Goal: Task Accomplishment & Management: Manage account settings

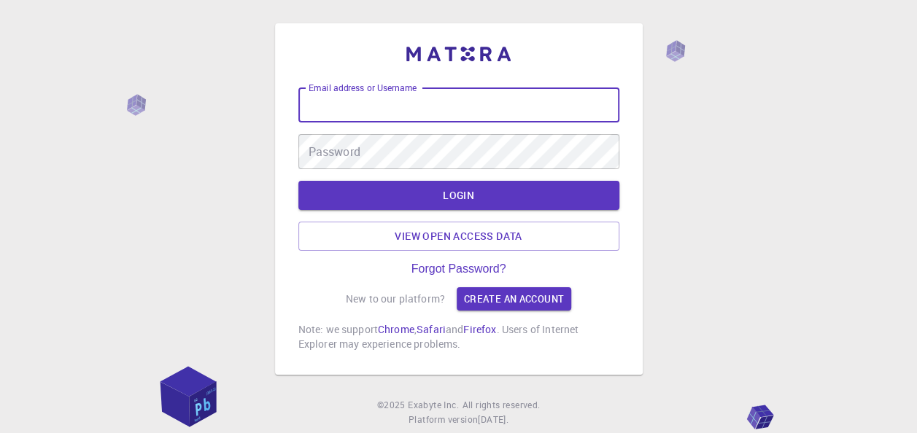
type input "[PERSON_NAME][EMAIL_ADDRESS][PERSON_NAME][DOMAIN_NAME]"
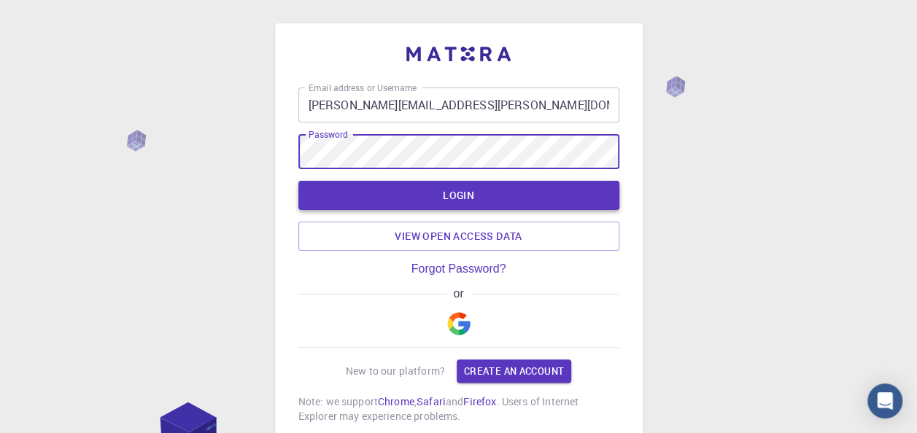
click at [436, 200] on button "LOGIN" at bounding box center [458, 195] width 321 height 29
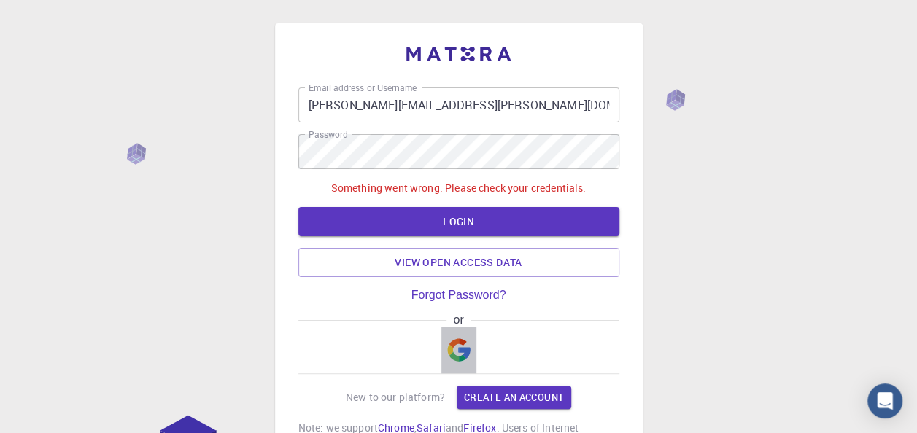
click at [451, 355] on img "button" at bounding box center [458, 350] width 23 height 23
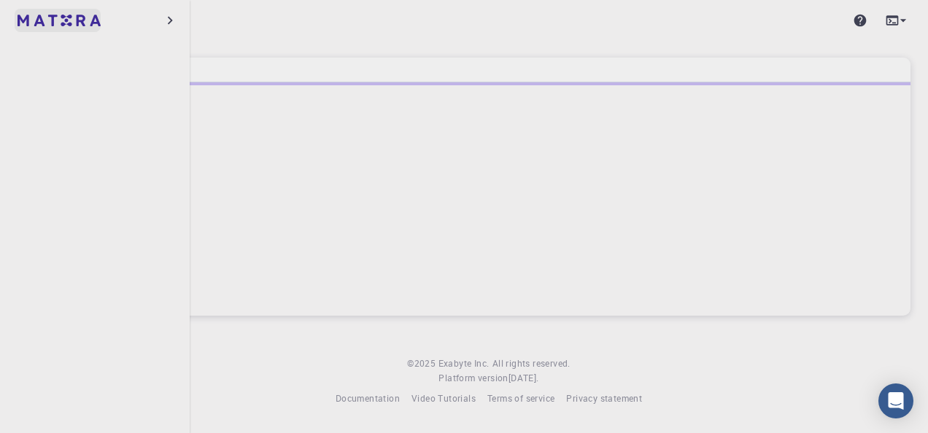
click at [26, 22] on img at bounding box center [28, 20] width 20 height 15
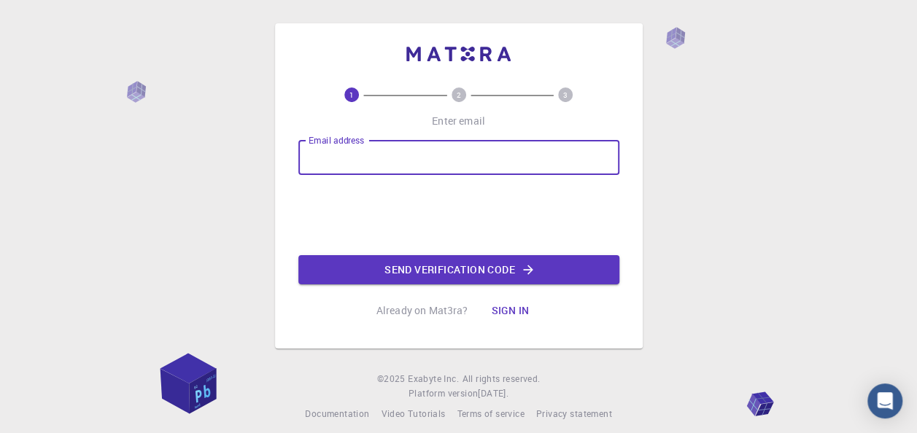
type input "[PERSON_NAME][EMAIL_ADDRESS][PERSON_NAME][DOMAIN_NAME]"
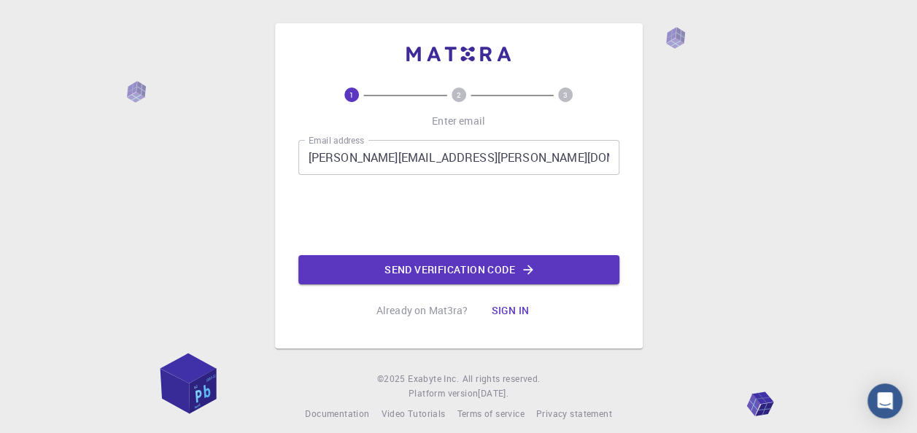
click at [484, 276] on button "Send verification code" at bounding box center [458, 269] width 321 height 29
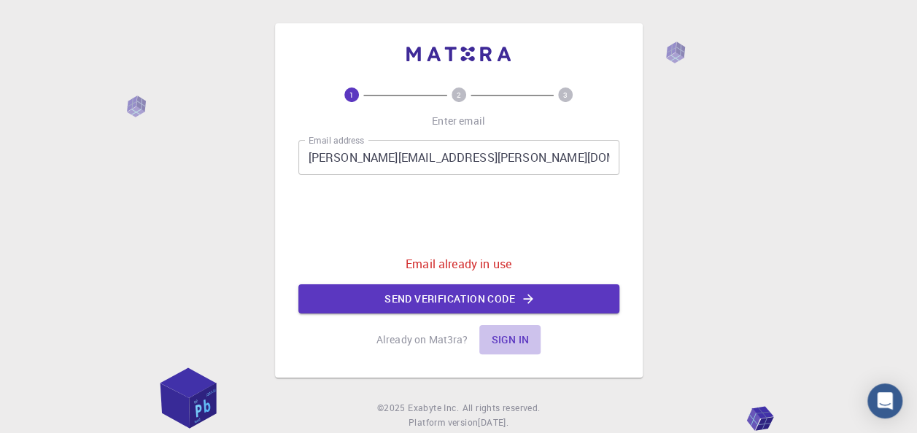
click at [515, 337] on button "Sign in" at bounding box center [509, 339] width 61 height 29
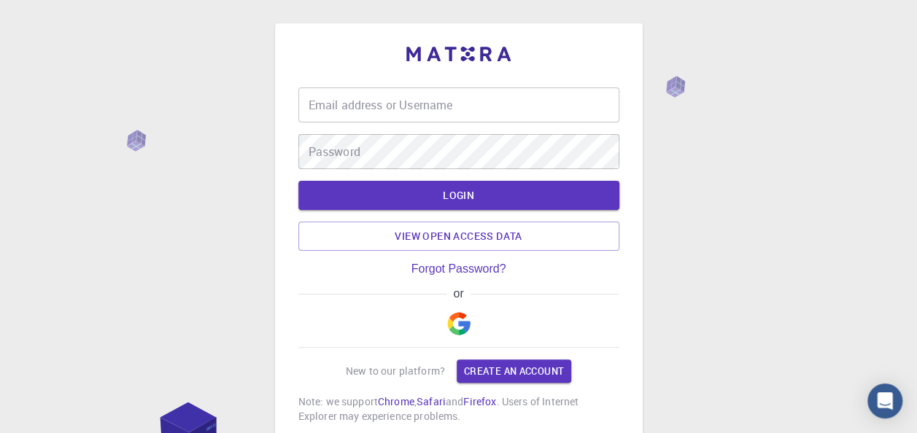
click at [401, 111] on input "Email address or Username" at bounding box center [458, 105] width 321 height 35
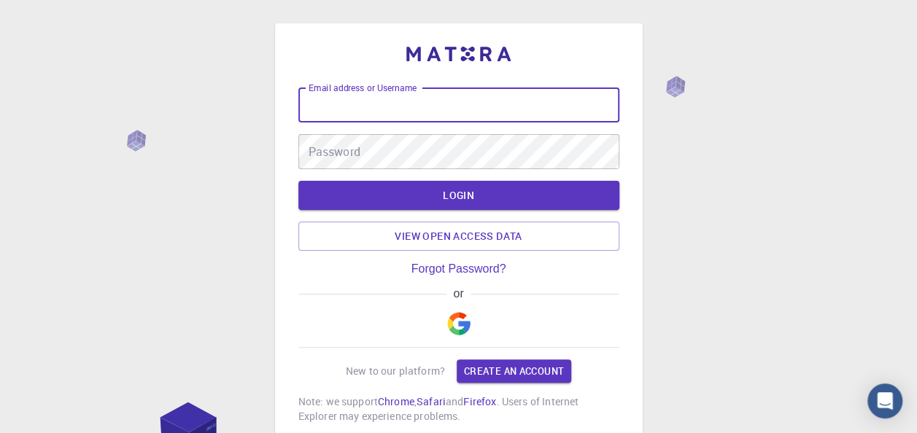
type input "[PERSON_NAME][EMAIL_ADDRESS][PERSON_NAME][DOMAIN_NAME]"
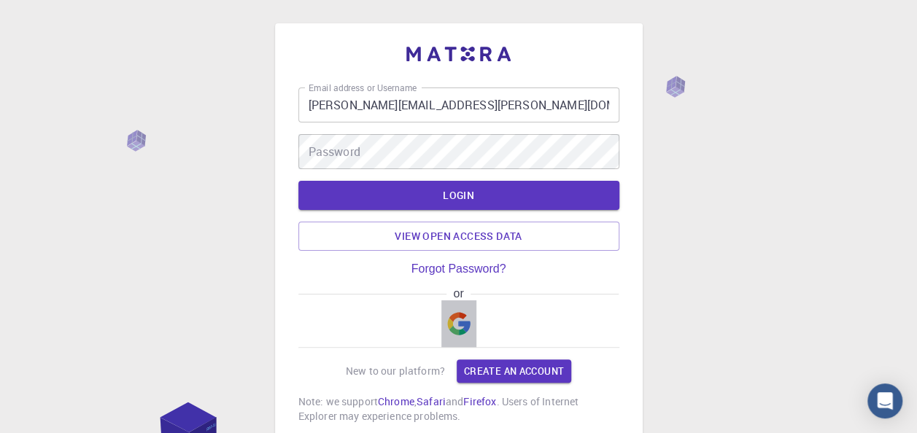
click at [451, 330] on img "button" at bounding box center [458, 323] width 23 height 23
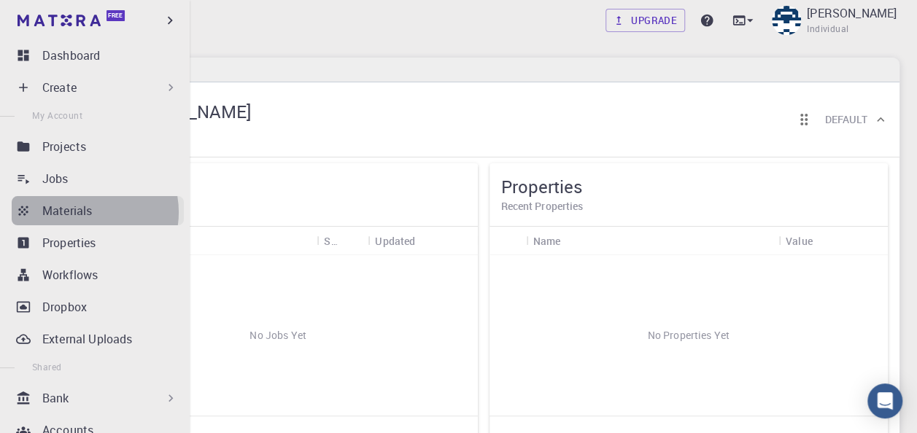
click at [85, 212] on p "Materials" at bounding box center [67, 211] width 50 height 18
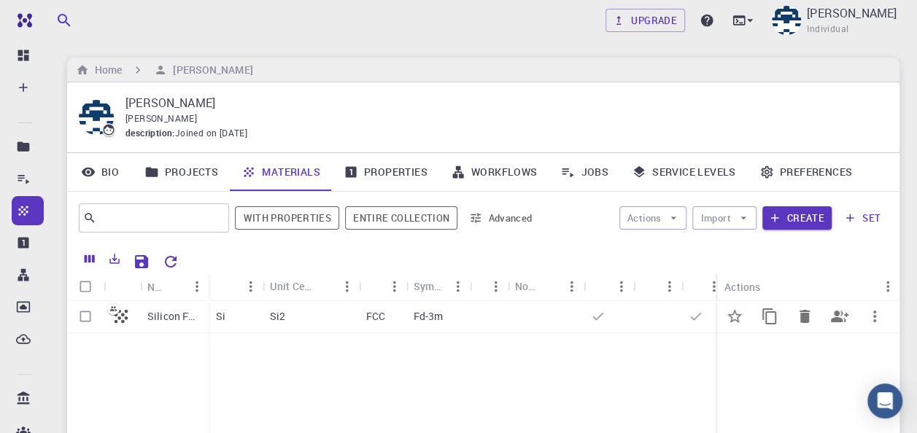
click at [160, 321] on p "Silicon FCC" at bounding box center [174, 316] width 54 height 15
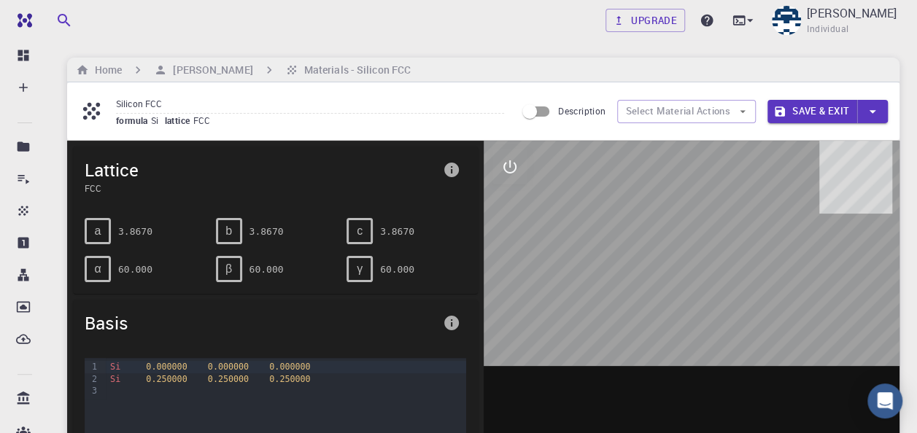
drag, startPoint x: 530, startPoint y: 283, endPoint x: 528, endPoint y: 336, distance: 53.3
click at [536, 337] on div at bounding box center [692, 368] width 417 height 454
drag, startPoint x: 652, startPoint y: 282, endPoint x: 484, endPoint y: 310, distance: 170.1
click at [484, 311] on div at bounding box center [692, 368] width 417 height 454
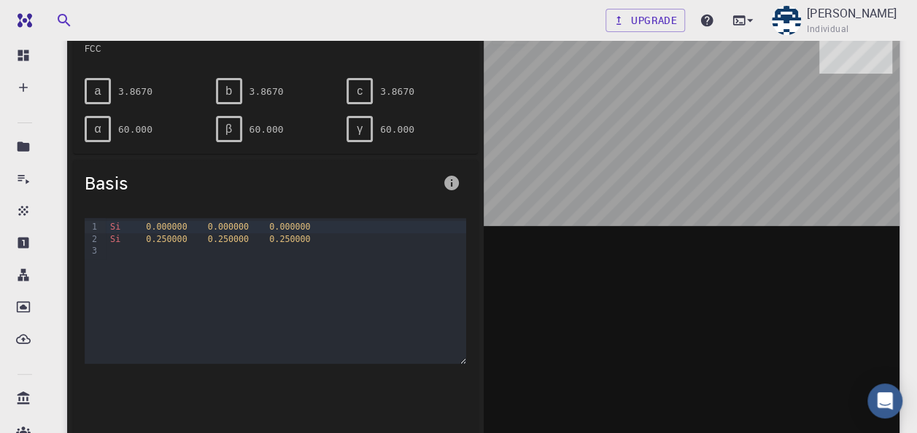
scroll to position [219, 0]
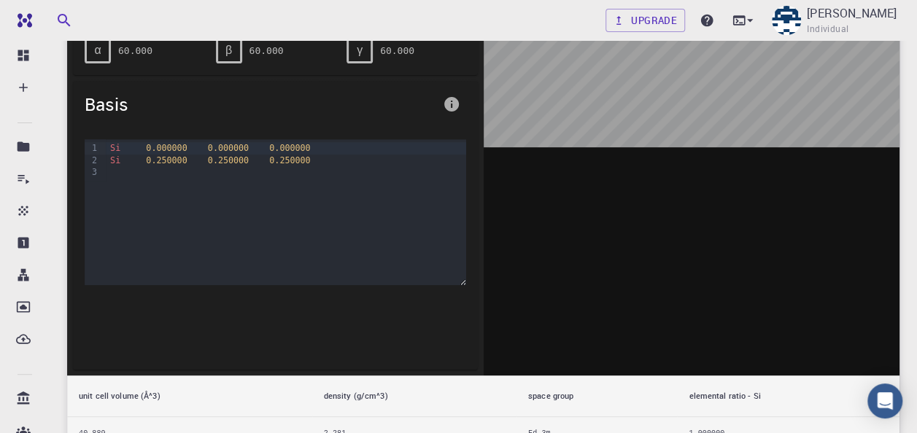
click at [277, 184] on div "Si 0.000000 0.000000 0.000000 Si 0.250000 0.250000 0.250000" at bounding box center [286, 212] width 360 height 146
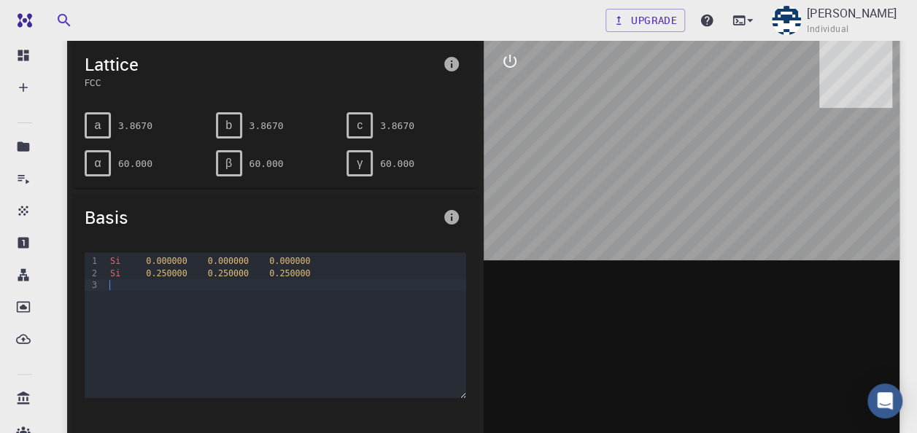
scroll to position [0, 0]
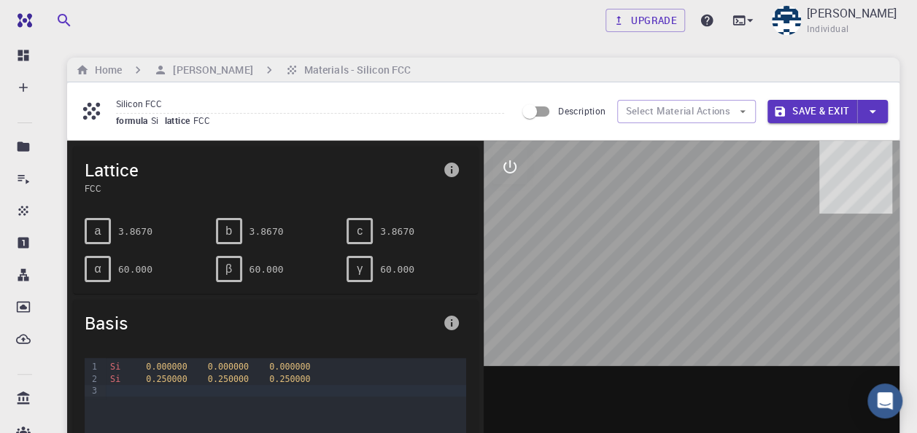
drag, startPoint x: 716, startPoint y: 221, endPoint x: 573, endPoint y: 250, distance: 146.5
click at [573, 250] on div at bounding box center [692, 368] width 417 height 454
click at [511, 176] on button "interactive" at bounding box center [509, 167] width 35 height 35
click at [507, 209] on icon "view" at bounding box center [510, 202] width 18 height 18
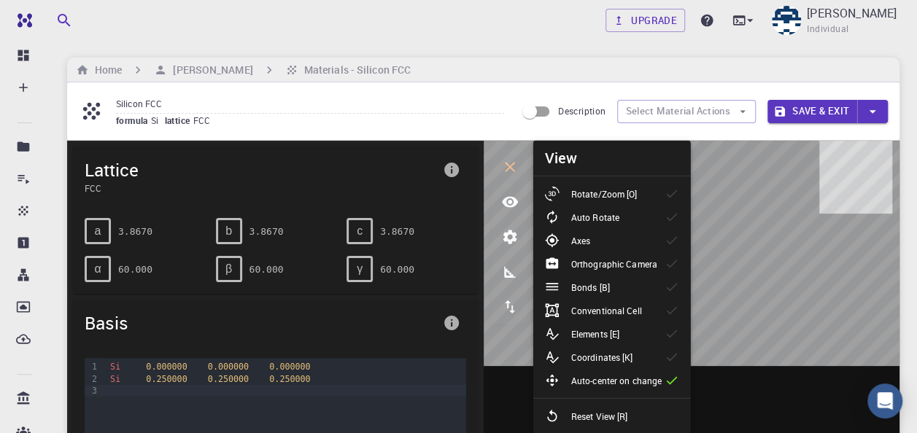
click at [511, 241] on icon "parameters" at bounding box center [510, 238] width 14 height 14
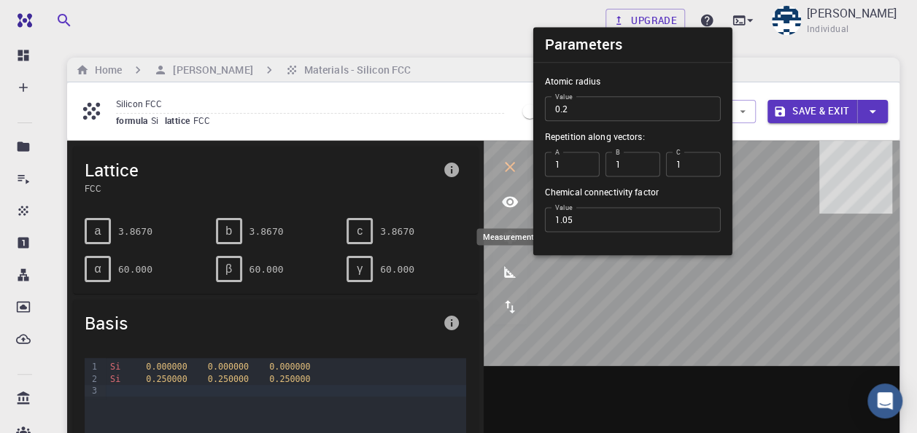
click at [511, 276] on icon "measurements" at bounding box center [510, 272] width 12 height 12
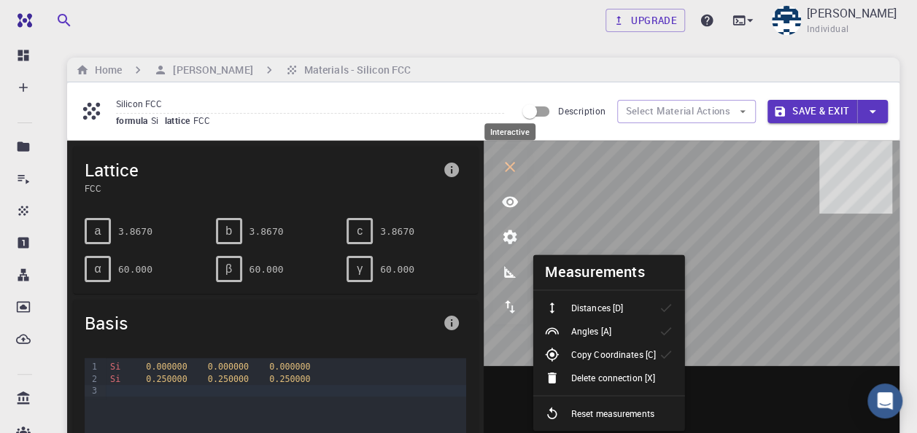
click at [509, 166] on icon "interactive" at bounding box center [510, 167] width 10 height 10
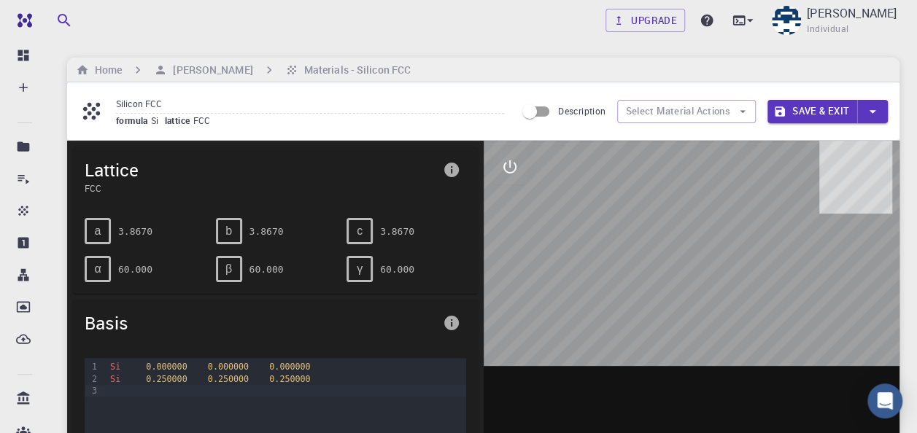
click at [534, 114] on input "Description" at bounding box center [529, 112] width 83 height 28
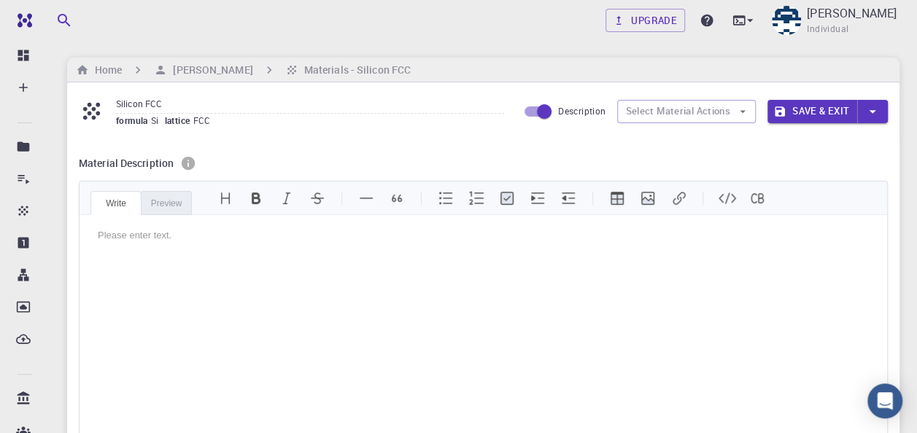
click at [535, 114] on input "Description" at bounding box center [544, 112] width 83 height 28
checkbox input "false"
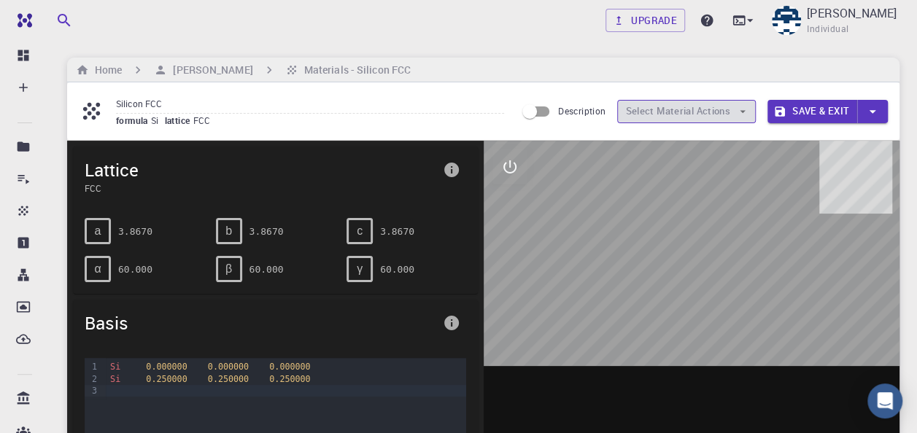
click at [733, 108] on button "Select Material Actions" at bounding box center [686, 111] width 139 height 23
click at [716, 113] on button "Select Material Actions" at bounding box center [686, 111] width 139 height 23
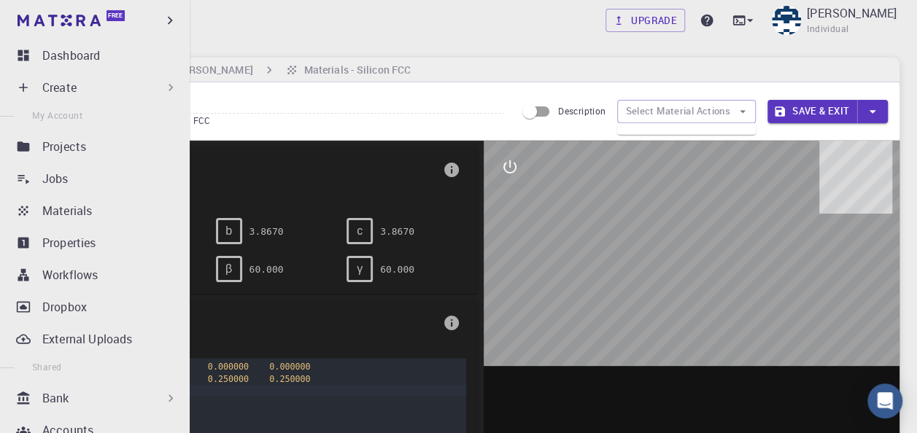
click at [61, 226] on ul "Dashboard Create New Job New Material Create Material Upload File Import from B…" at bounding box center [95, 384] width 190 height 686
click at [69, 204] on p "Materials" at bounding box center [67, 211] width 50 height 18
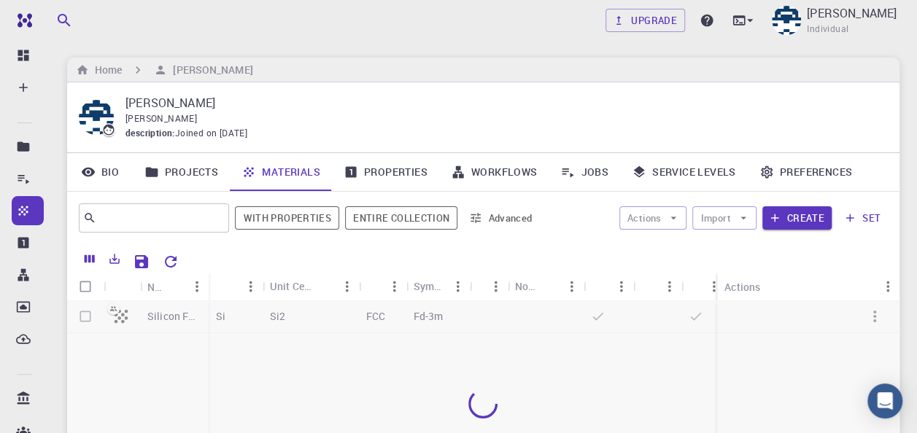
click at [571, 174] on icon at bounding box center [569, 173] width 12 height 9
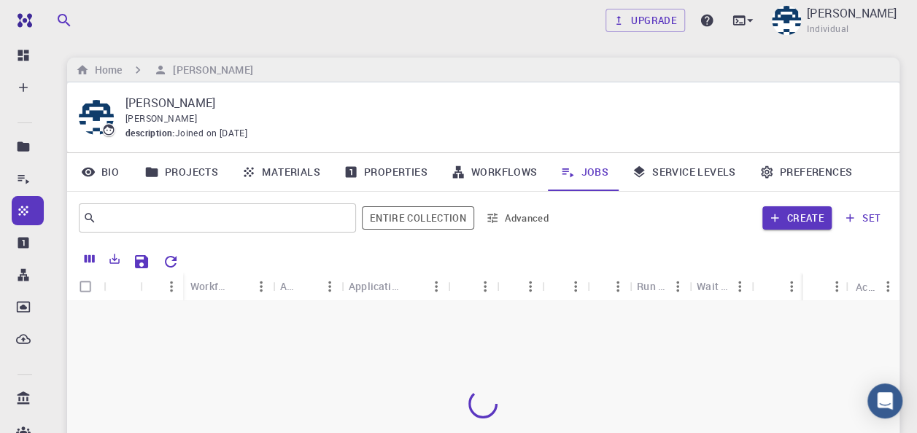
click at [585, 179] on link "Jobs" at bounding box center [585, 172] width 72 height 38
click at [200, 172] on link "Projects" at bounding box center [181, 172] width 97 height 38
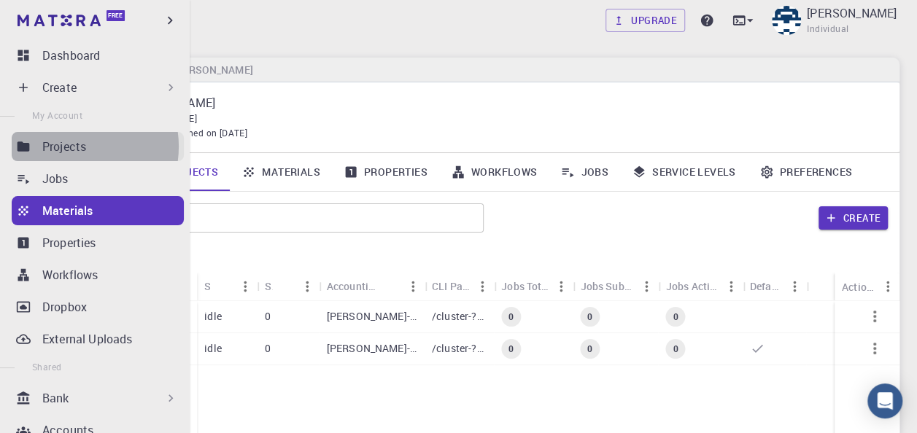
click at [75, 146] on p "Projects" at bounding box center [64, 147] width 44 height 18
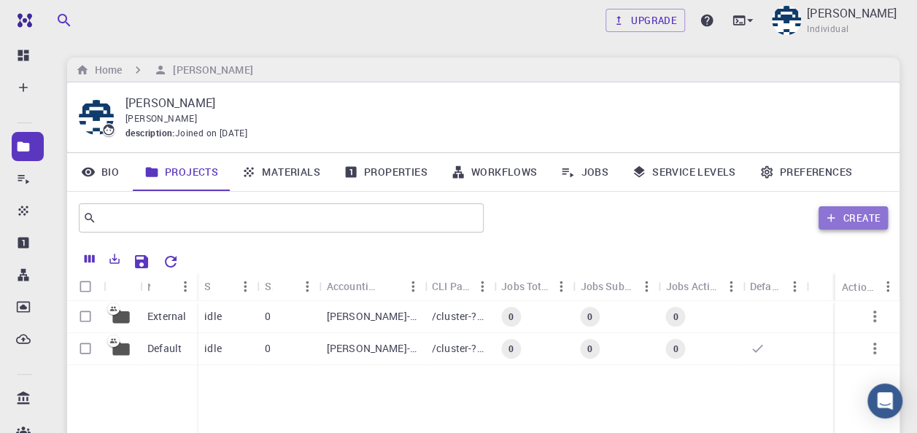
click at [854, 223] on button "Create" at bounding box center [853, 217] width 69 height 23
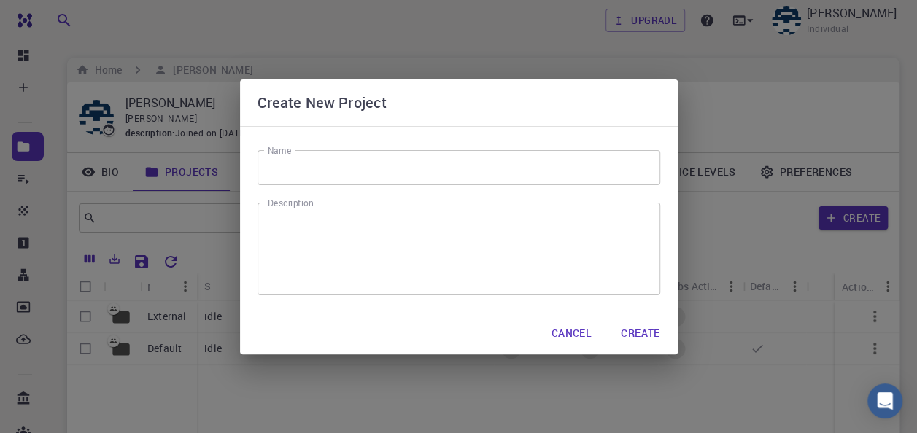
click at [301, 163] on input "Name" at bounding box center [459, 167] width 403 height 35
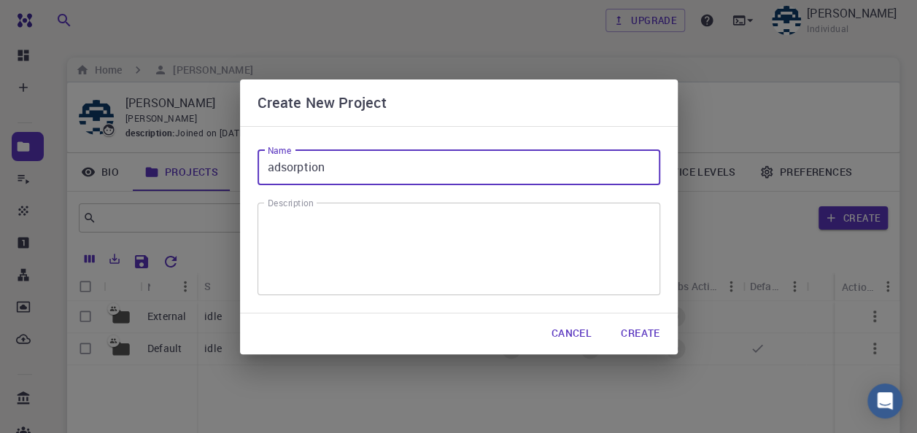
type input "adsorption"
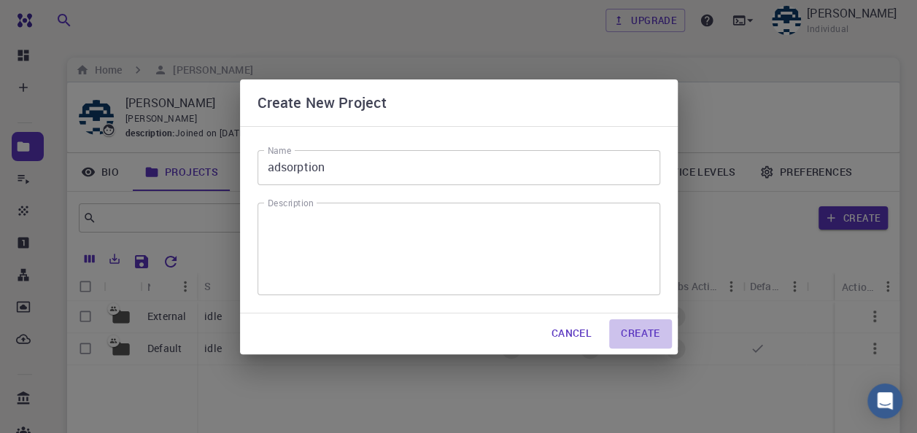
click at [609, 330] on button "Create" at bounding box center [640, 334] width 62 height 29
click at [649, 330] on button "Create" at bounding box center [640, 334] width 62 height 29
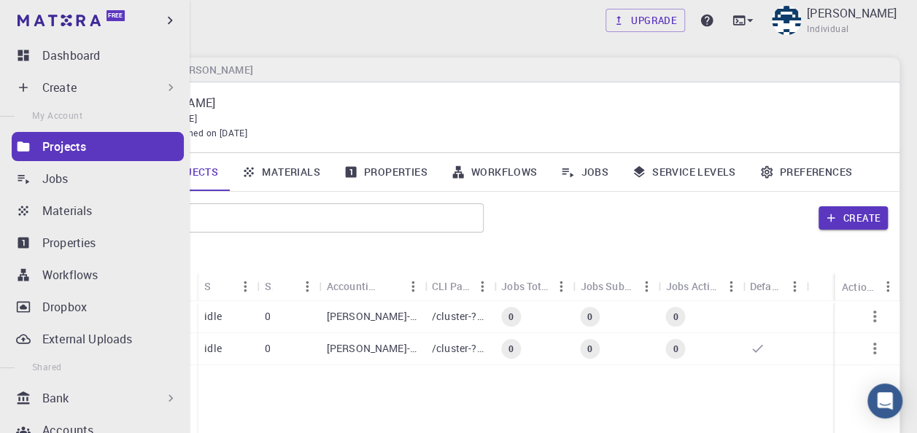
click at [101, 80] on div "Create" at bounding box center [110, 88] width 136 height 18
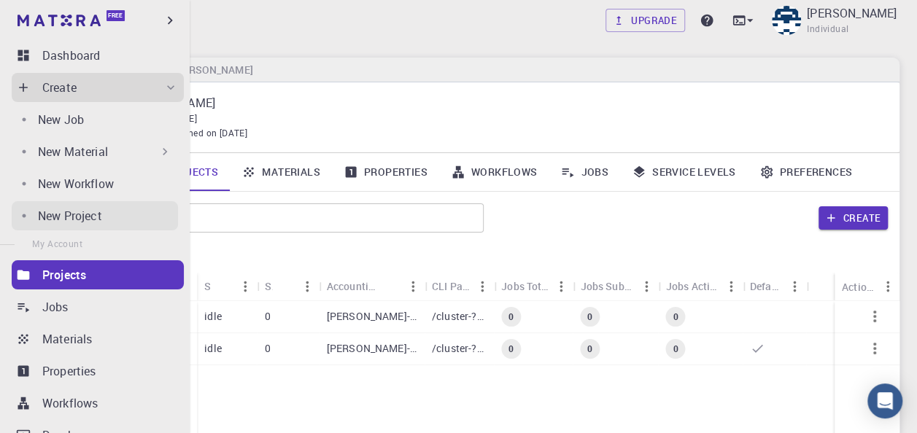
click at [96, 221] on p "New Project" at bounding box center [70, 216] width 64 height 18
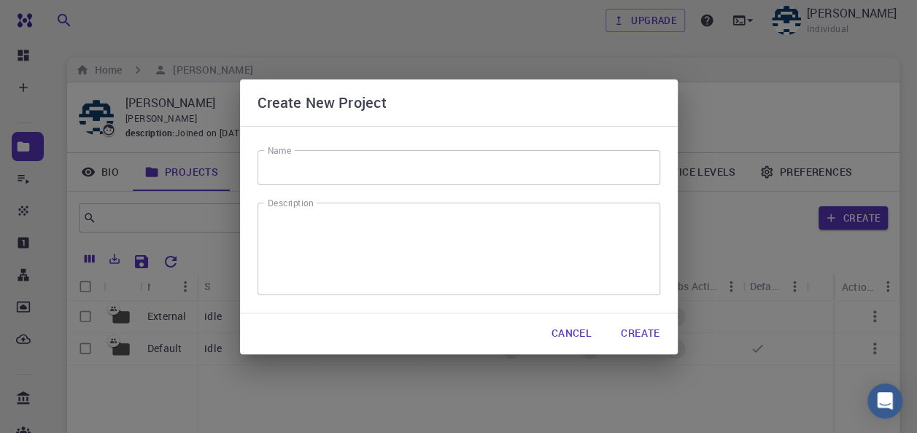
click at [352, 171] on input "Name" at bounding box center [459, 167] width 403 height 35
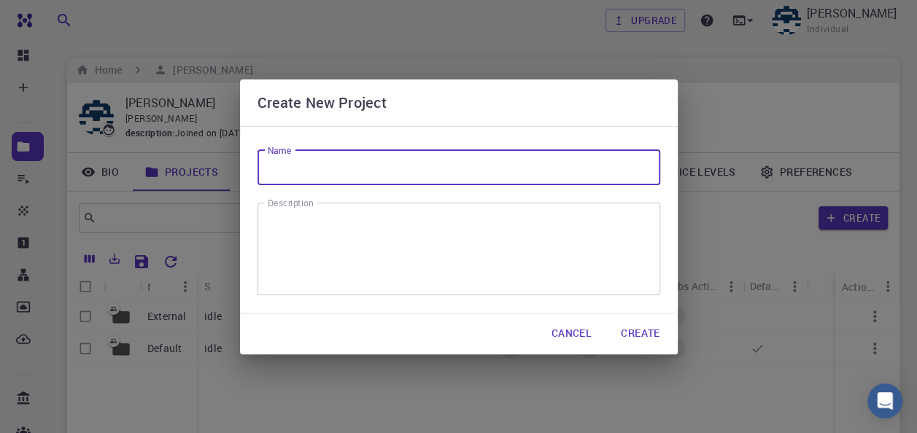
type input "adsorption"
click at [641, 327] on button "Create" at bounding box center [640, 334] width 62 height 29
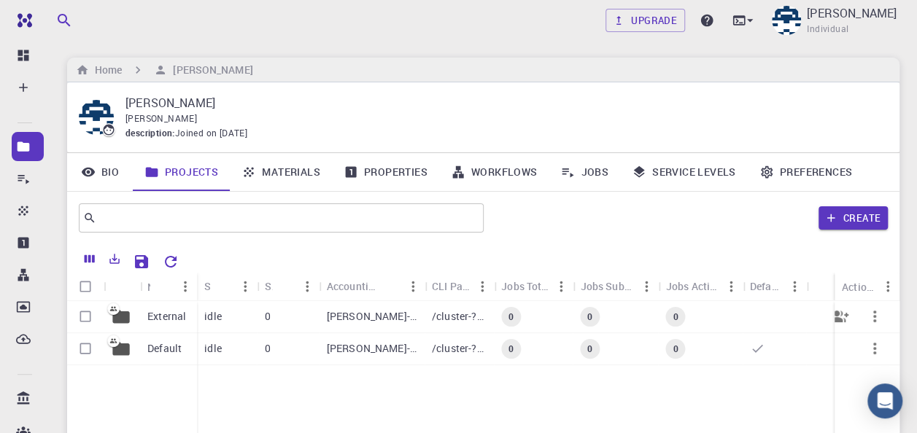
click at [878, 322] on icon "button" at bounding box center [875, 317] width 18 height 18
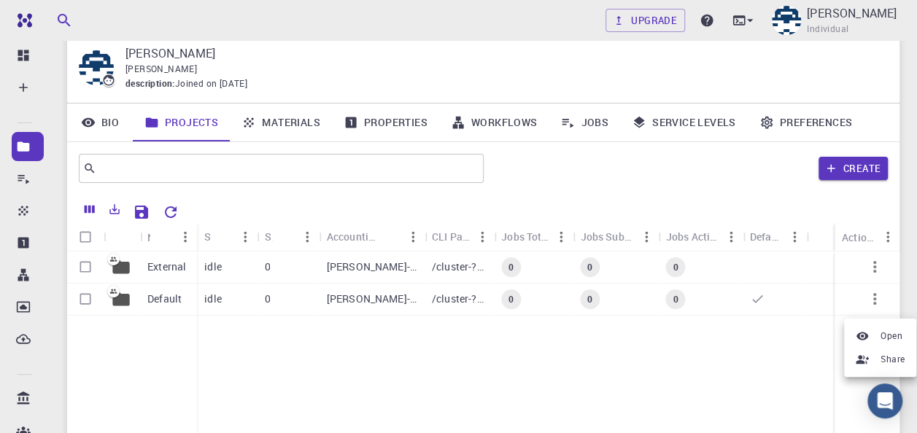
scroll to position [73, 0]
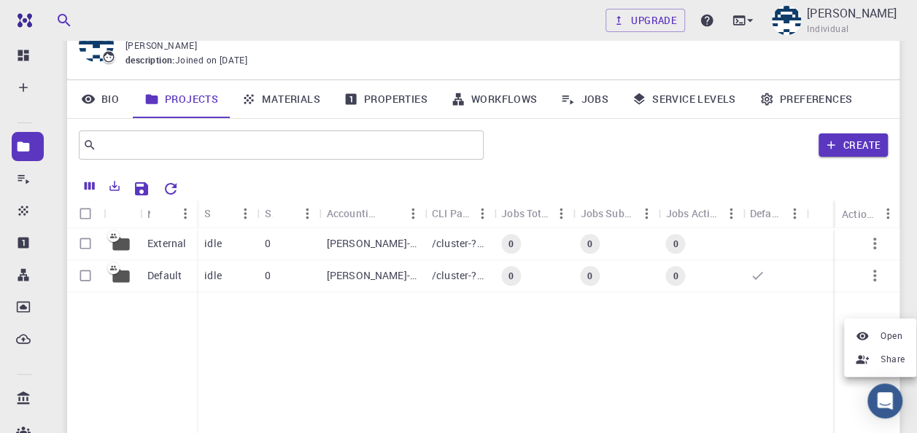
click at [86, 244] on div at bounding box center [458, 216] width 917 height 433
click at [85, 244] on input "Select row" at bounding box center [86, 244] width 28 height 28
checkbox input "true"
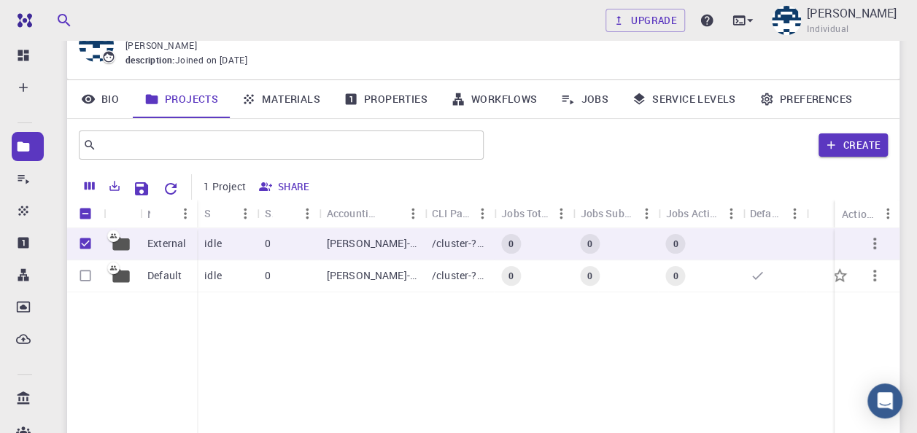
click at [84, 270] on input "Select row" at bounding box center [86, 276] width 28 height 28
checkbox input "true"
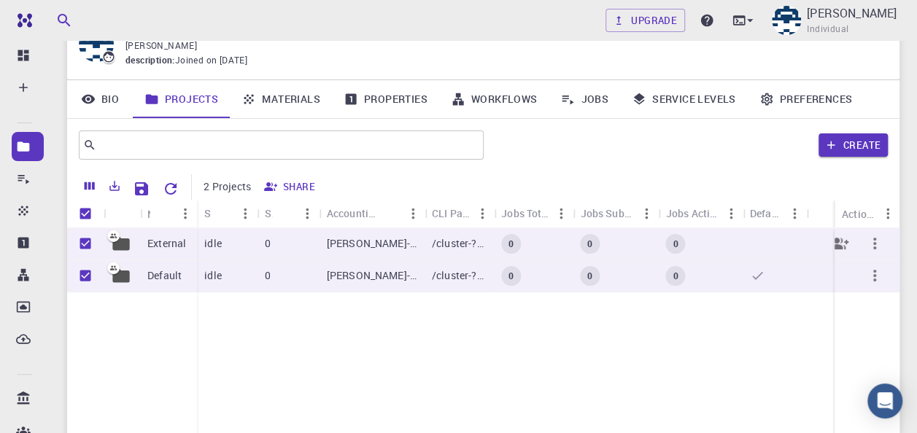
click at [876, 244] on icon "button" at bounding box center [875, 244] width 18 height 18
click at [465, 336] on div "External Default idle 0 [PERSON_NAME]-external /cluster-???-home/[GEOGRAPHIC_DA…" at bounding box center [483, 336] width 832 height 217
click at [360, 107] on link "Properties" at bounding box center [385, 99] width 107 height 38
